Goal: Navigation & Orientation: Find specific page/section

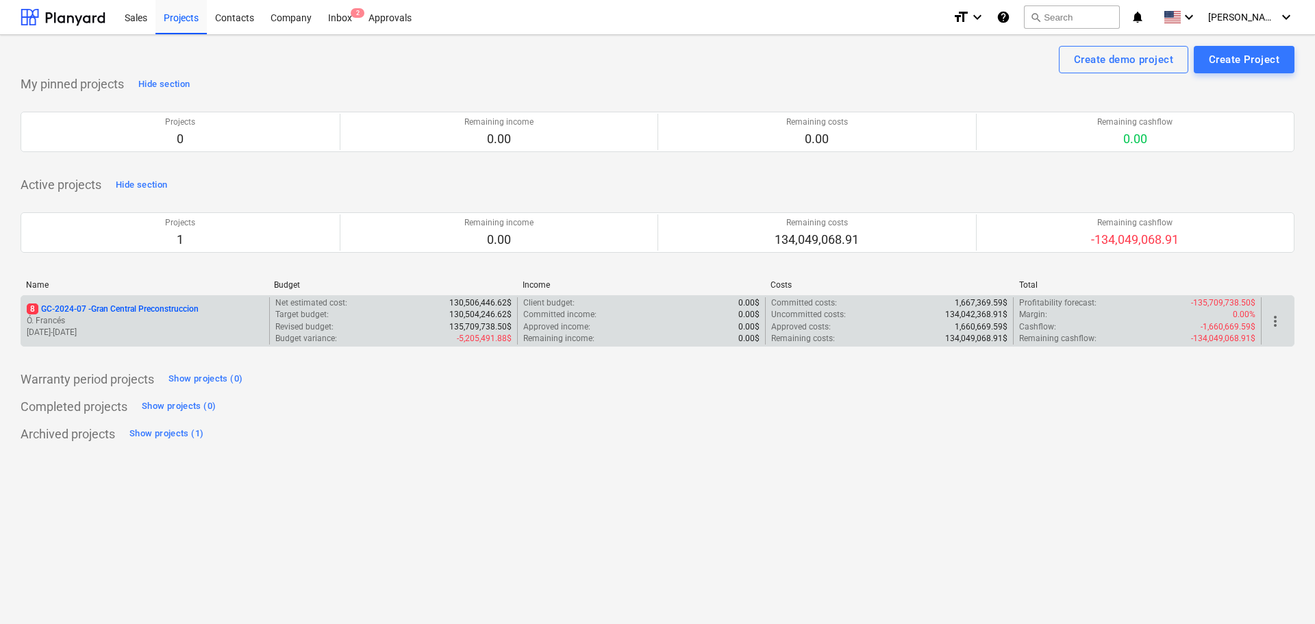
click at [153, 309] on p "8 GC-2024-07 - Gran Central Preconstruccion" at bounding box center [113, 309] width 172 height 12
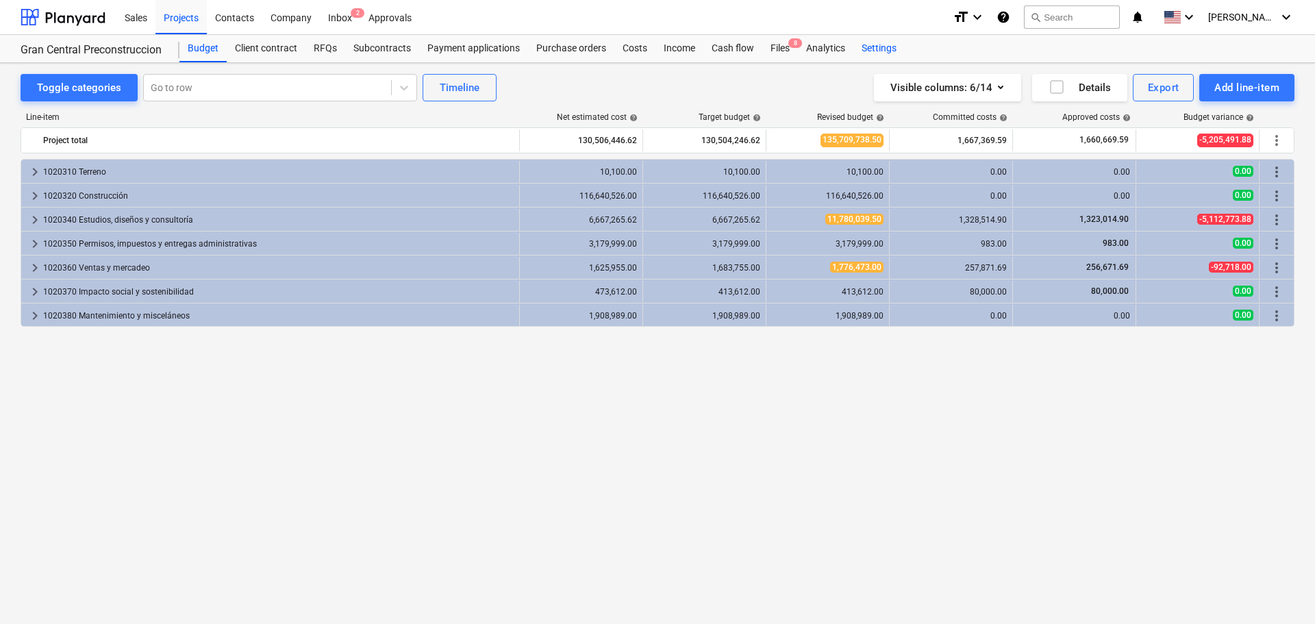
click at [863, 44] on div "Settings" at bounding box center [879, 48] width 51 height 27
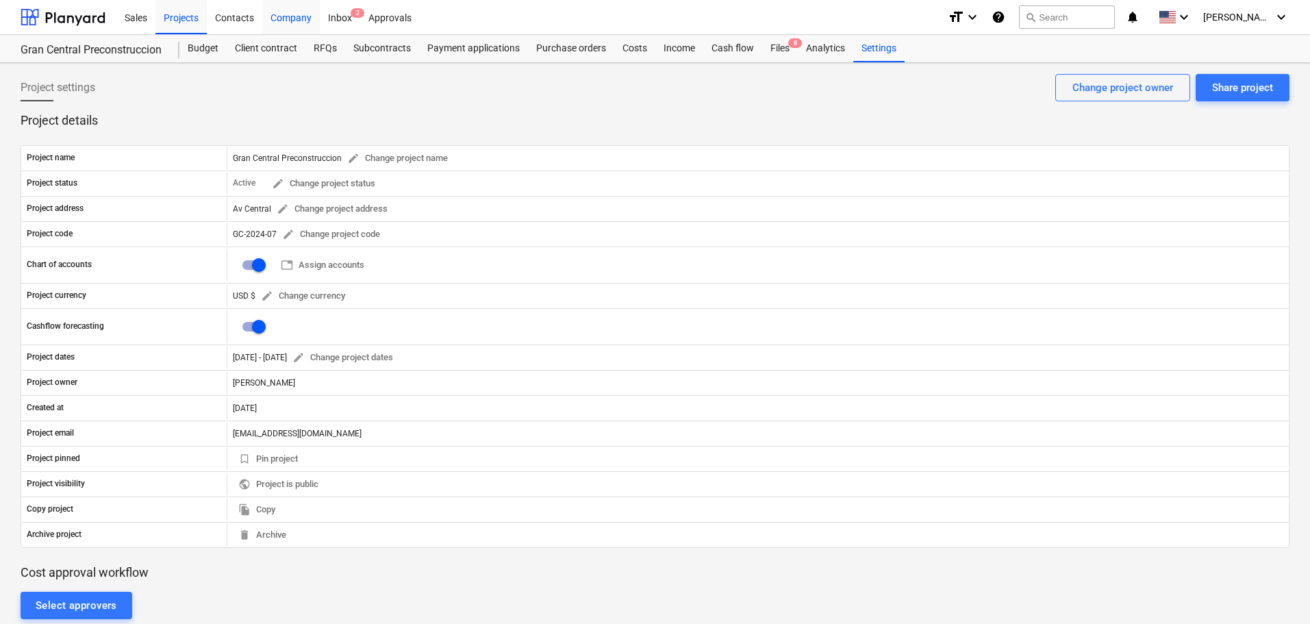
click at [299, 18] on div "Company" at bounding box center [291, 16] width 58 height 35
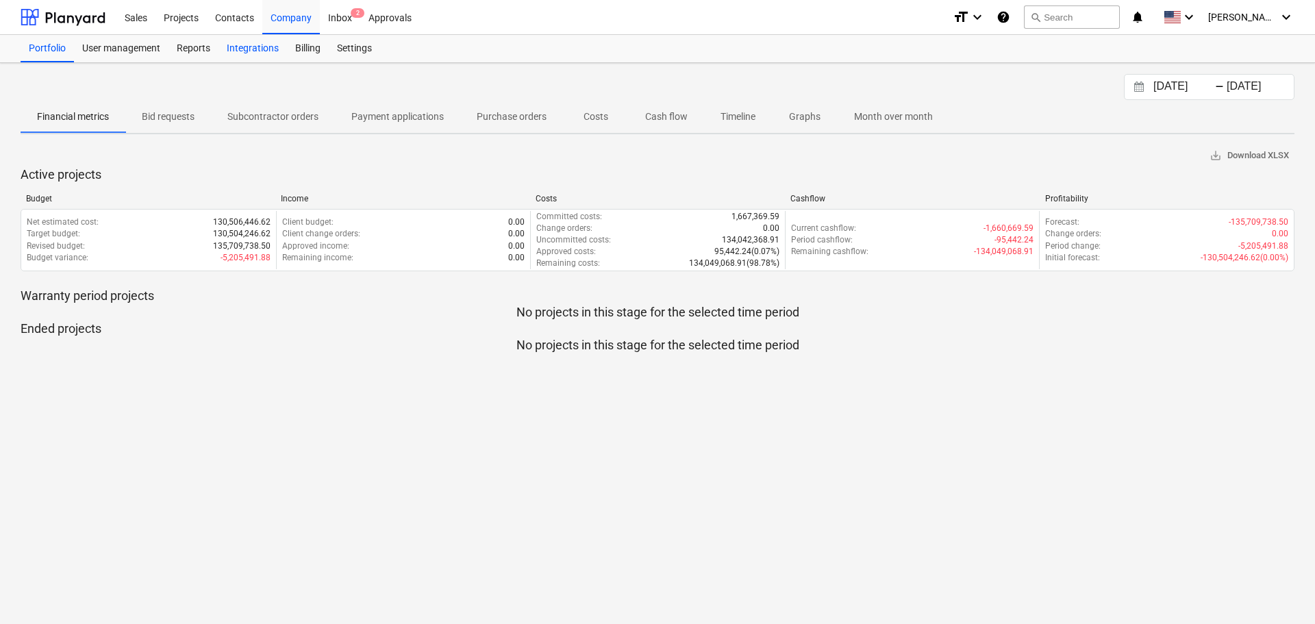
click at [227, 46] on div "Integrations" at bounding box center [253, 48] width 69 height 27
